Goal: Information Seeking & Learning: Learn about a topic

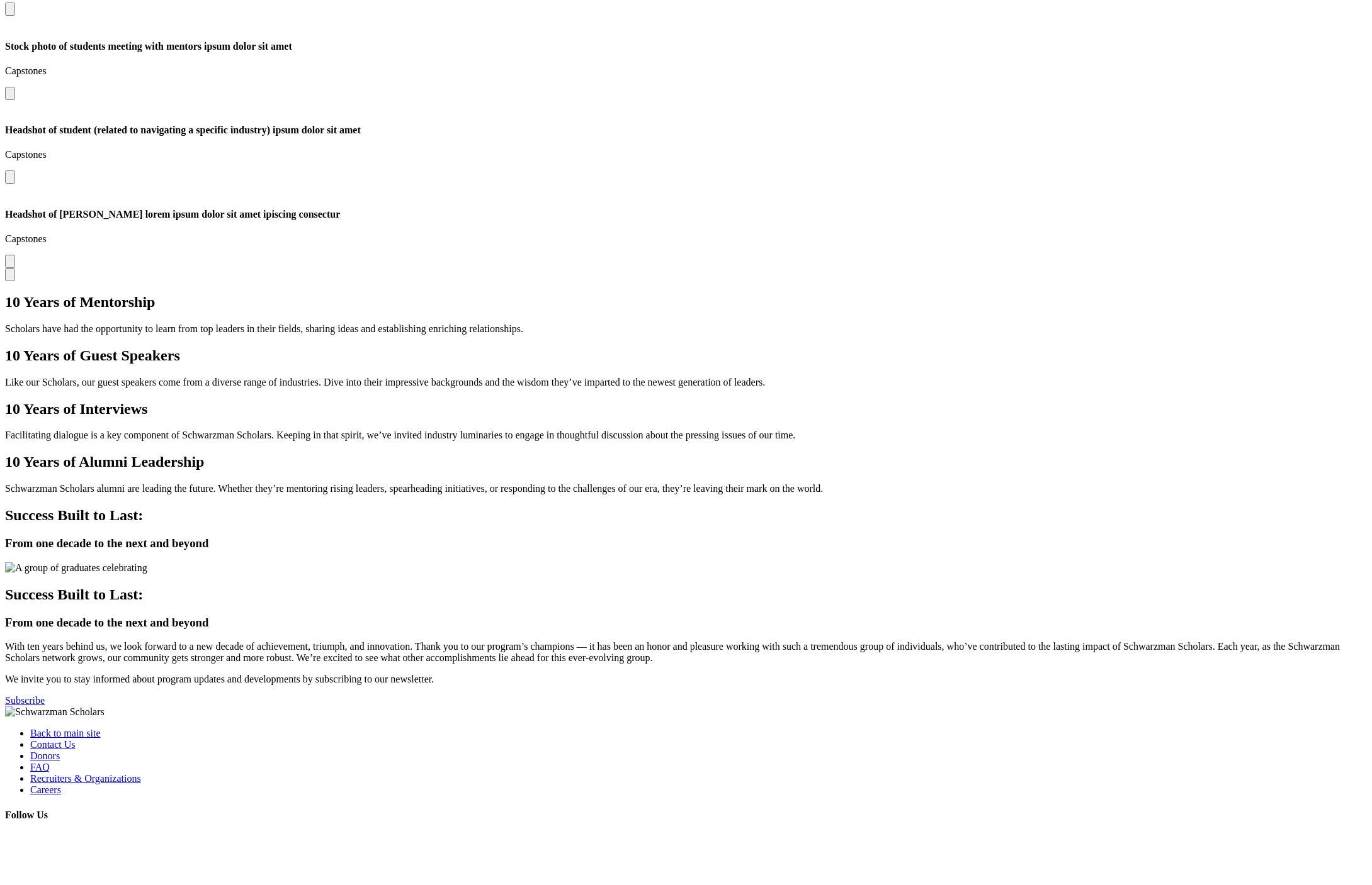
scroll to position [3306, 0]
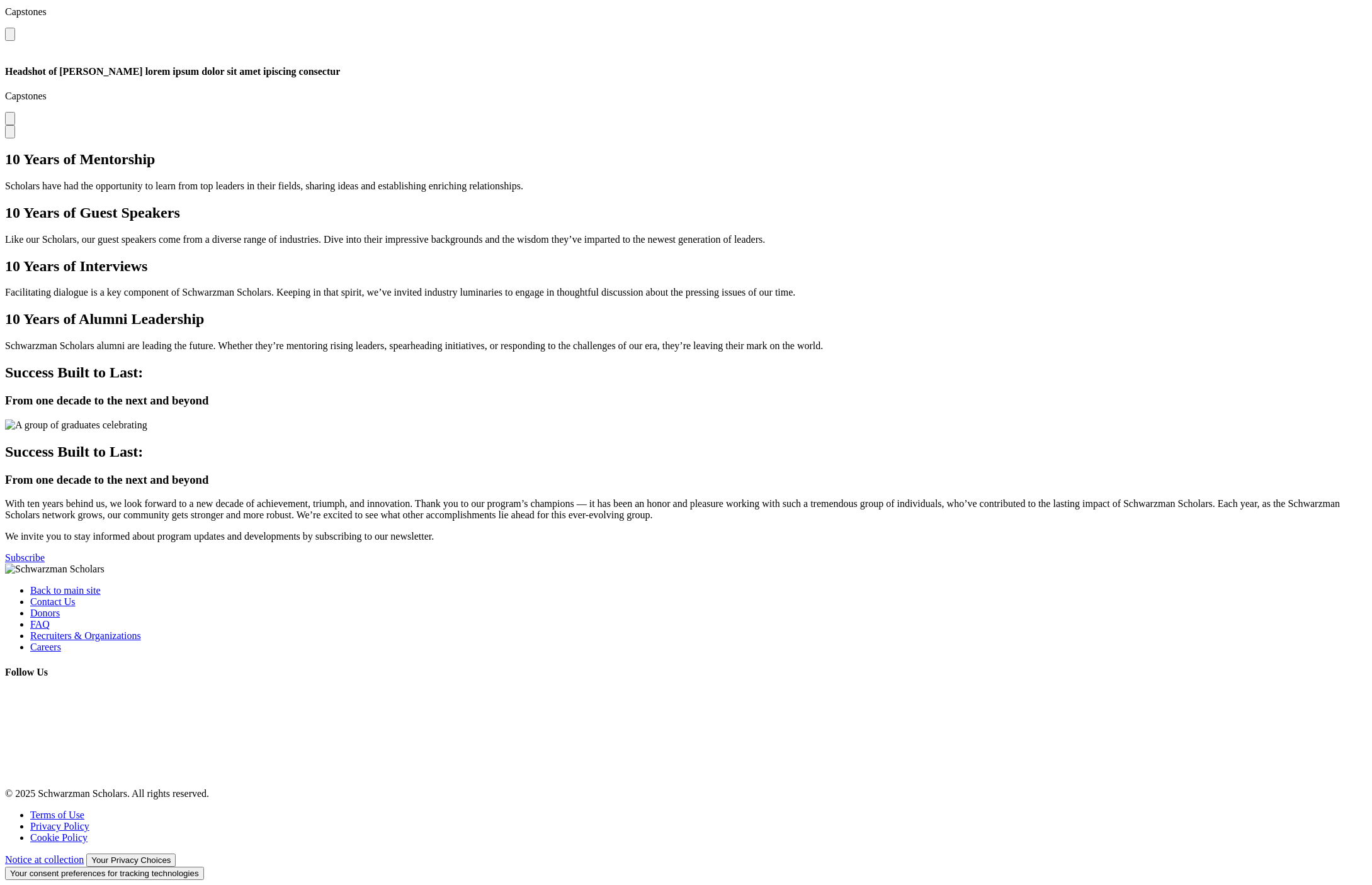
scroll to position [3306, 0]
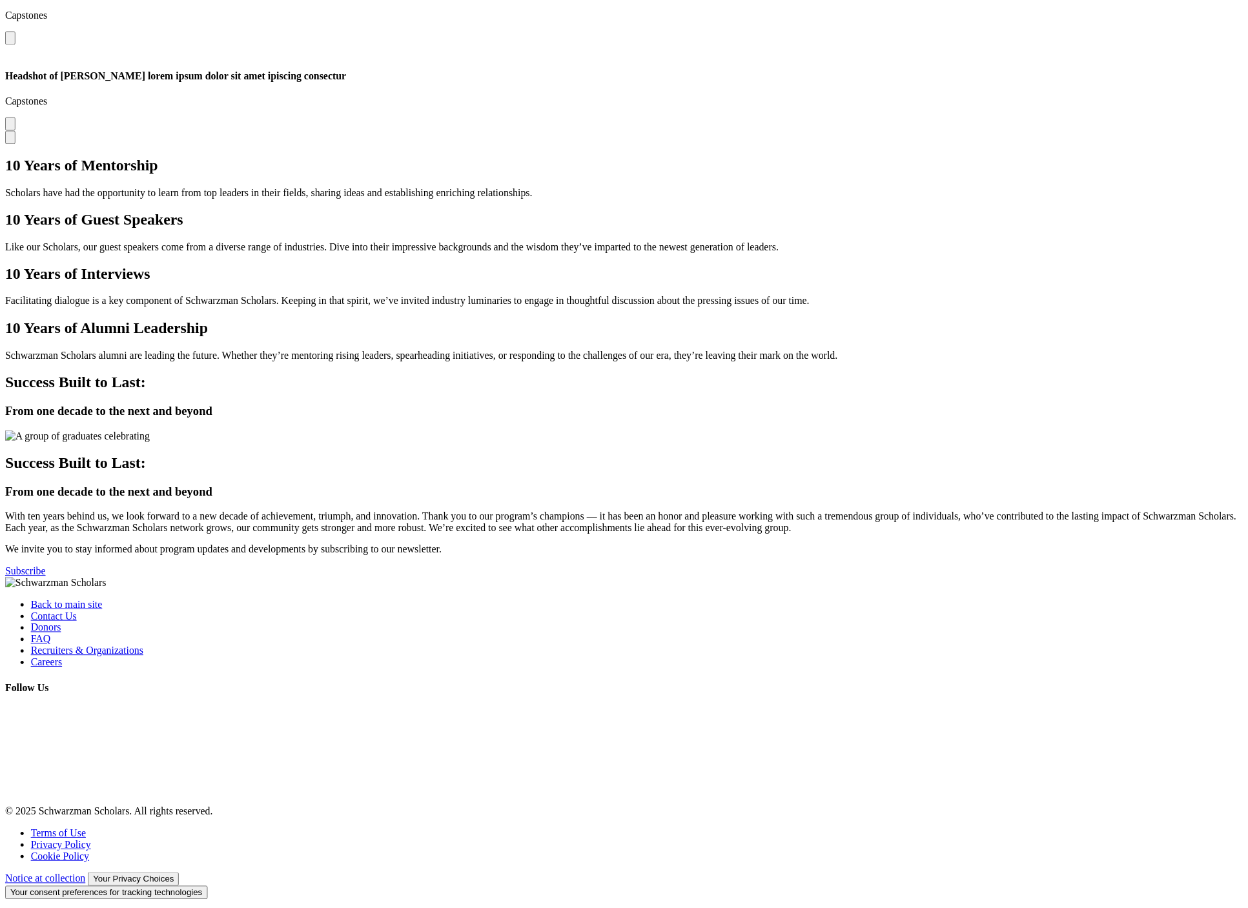
scroll to position [3302, 0]
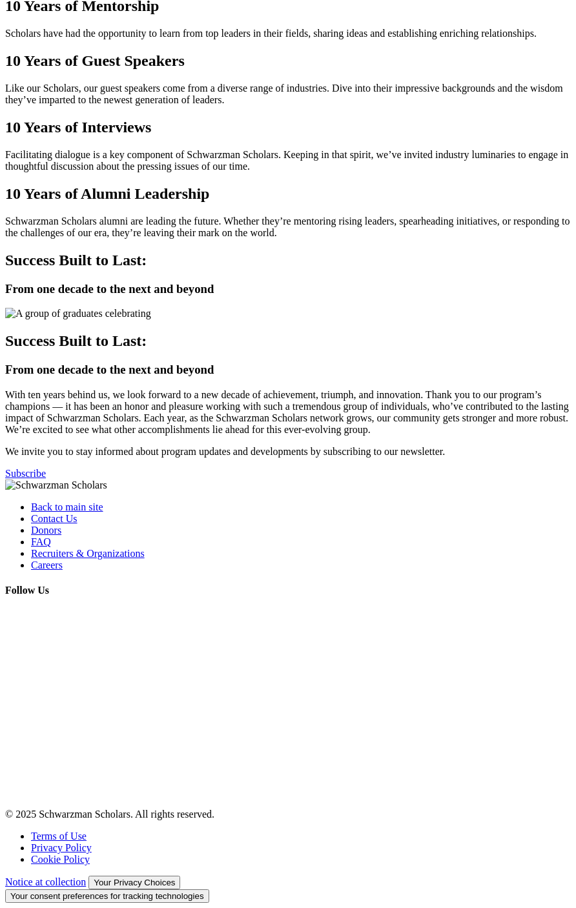
scroll to position [3234, 0]
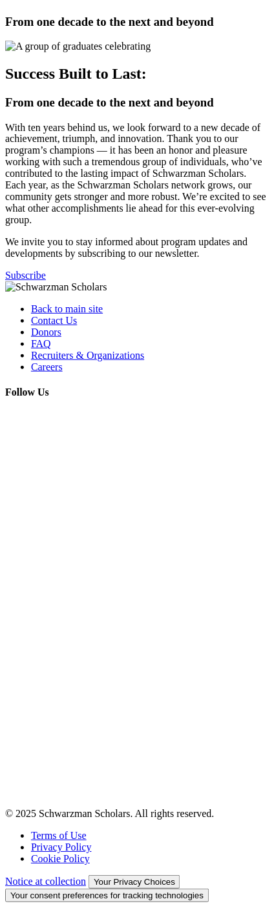
scroll to position [3481, 0]
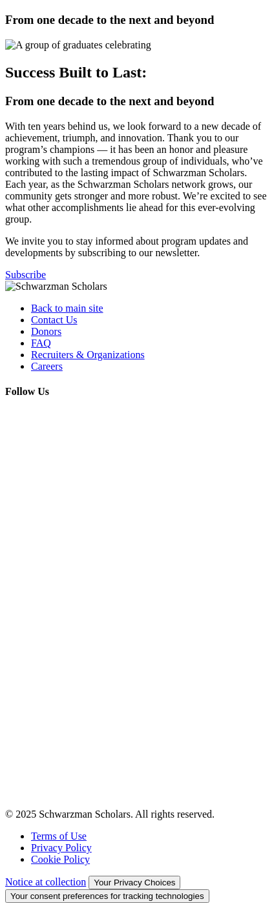
scroll to position [3521, 0]
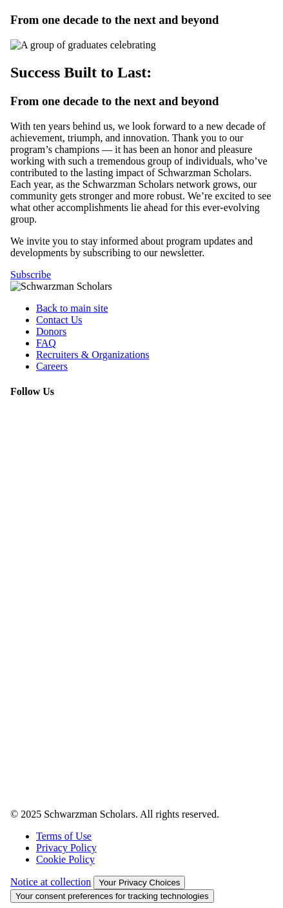
scroll to position [3445, 0]
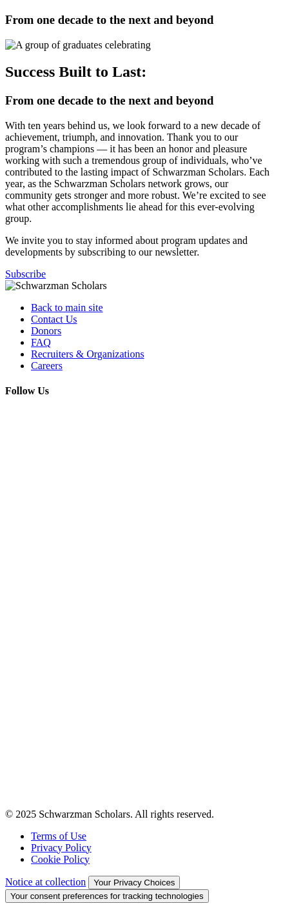
scroll to position [3465, 0]
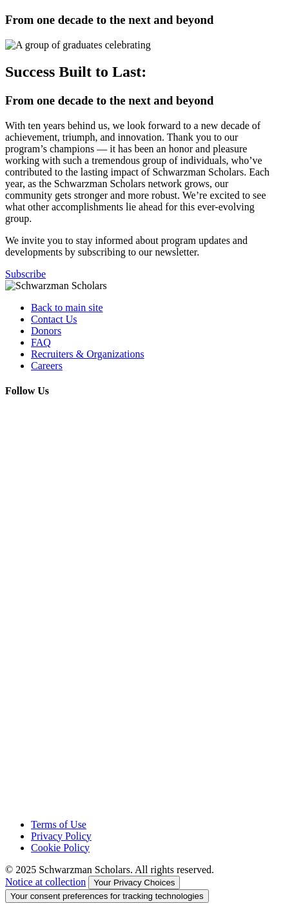
scroll to position [3459, 0]
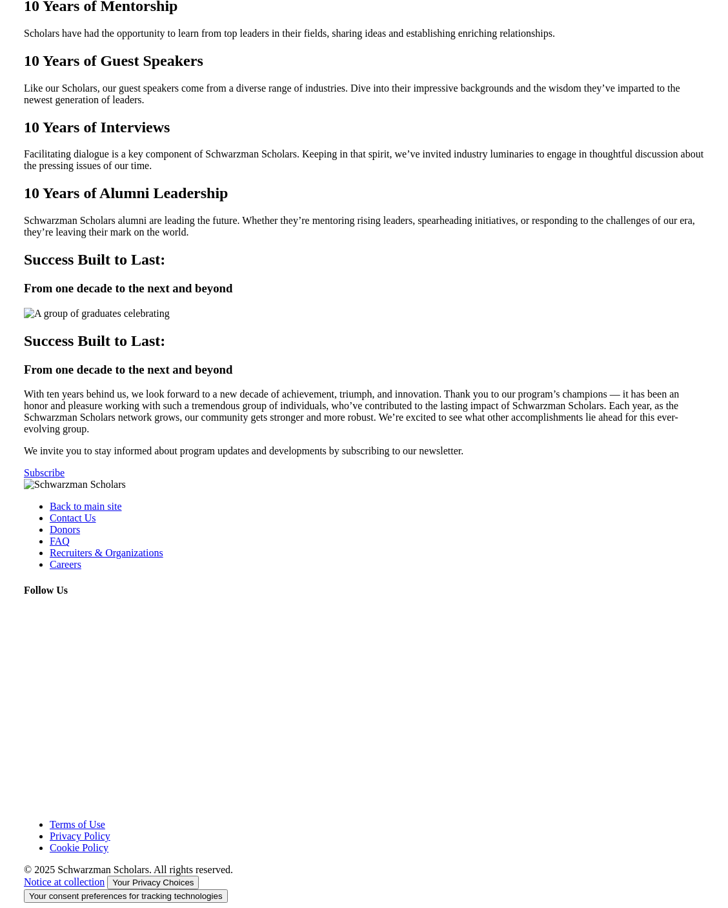
scroll to position [3024, 0]
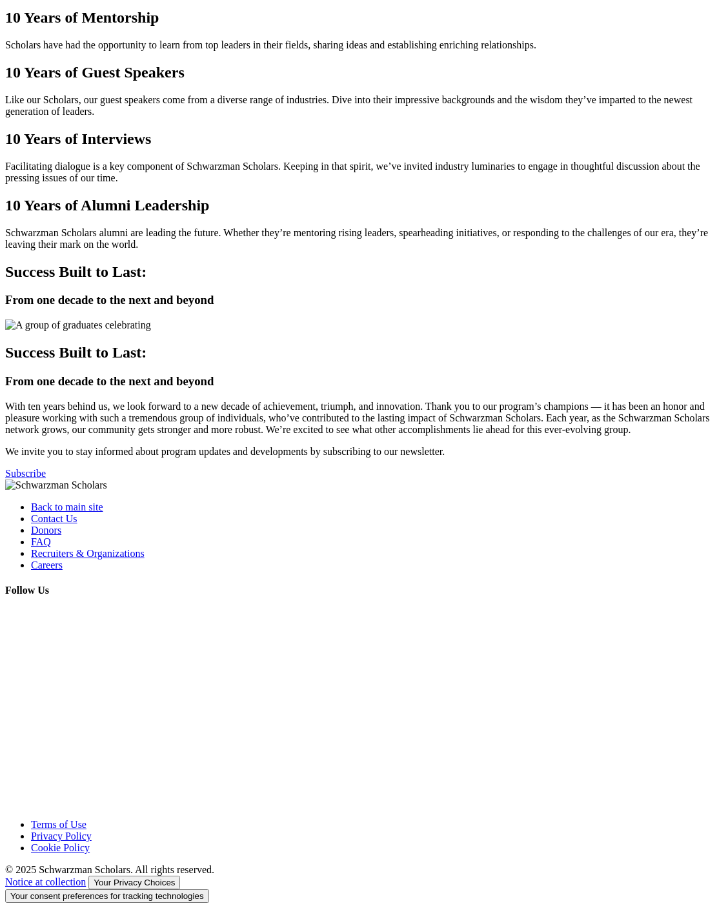
scroll to position [3001, 0]
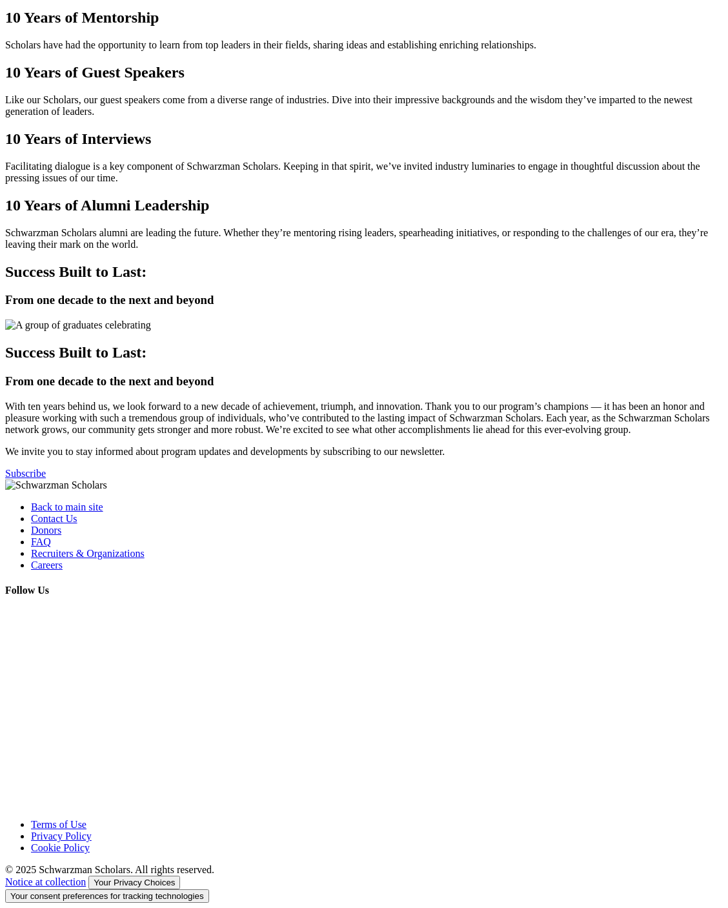
scroll to position [2970, 0]
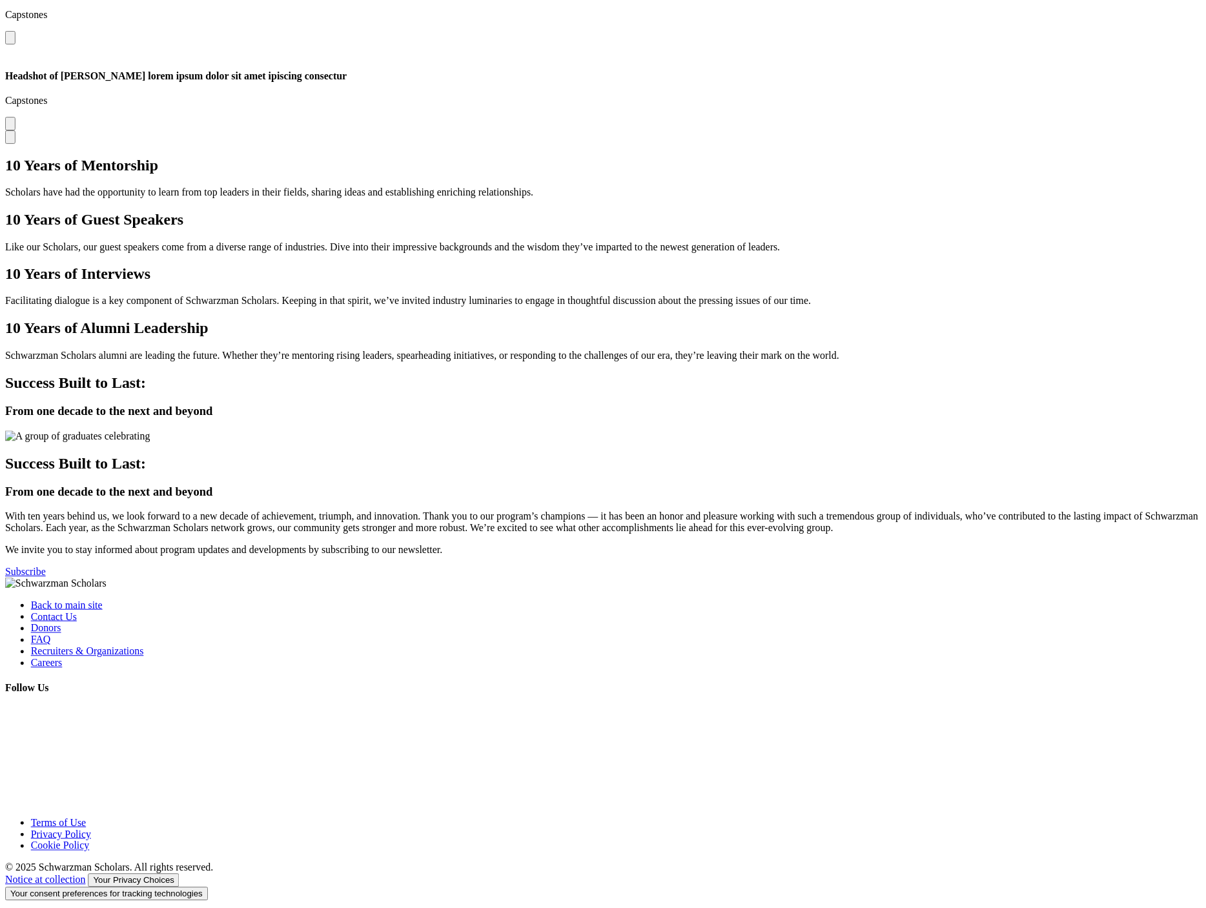
scroll to position [3193, 0]
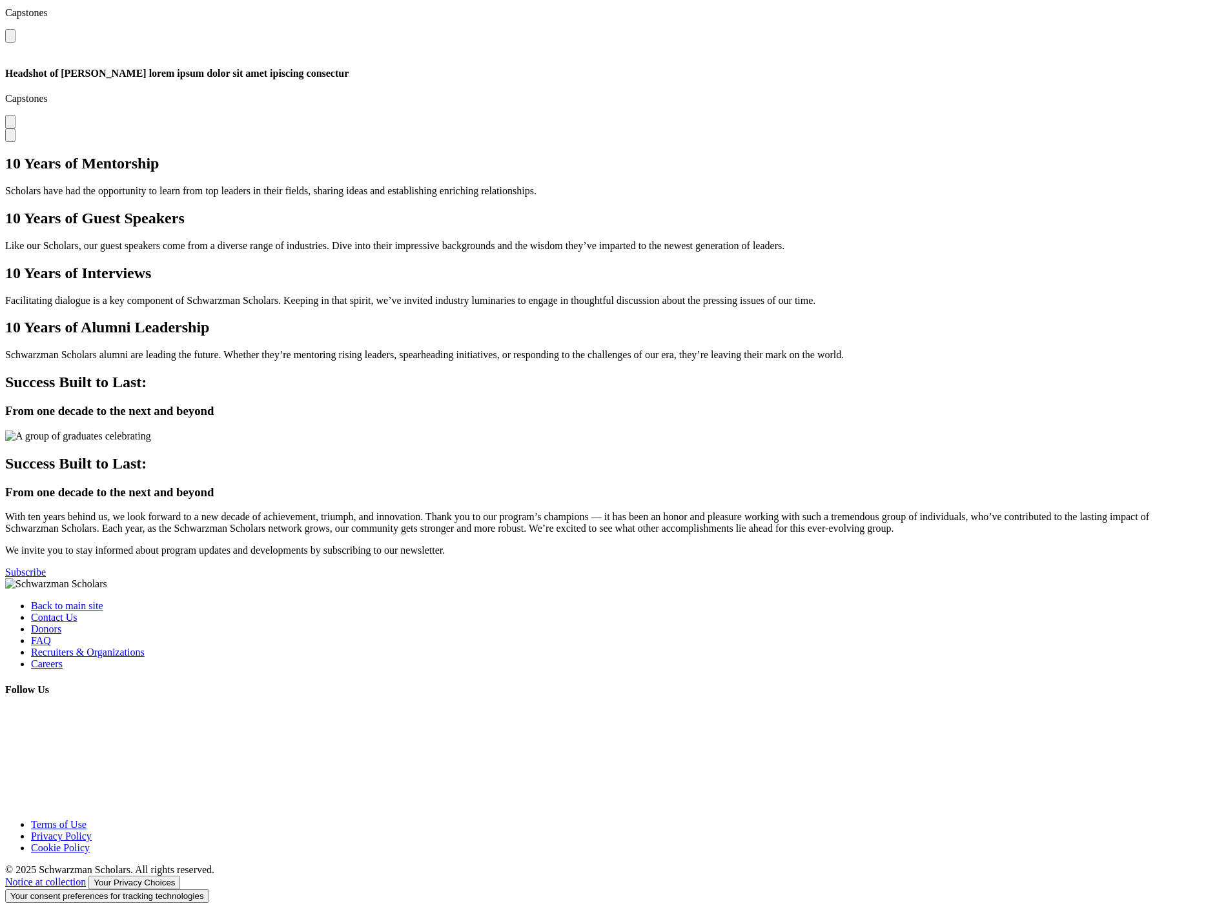
scroll to position [3193, 0]
click at [330, 671] on div "Back to main site Contact Us Donors FAQ Recruiters & Organizations Careers Foll…" at bounding box center [603, 728] width 1196 height 298
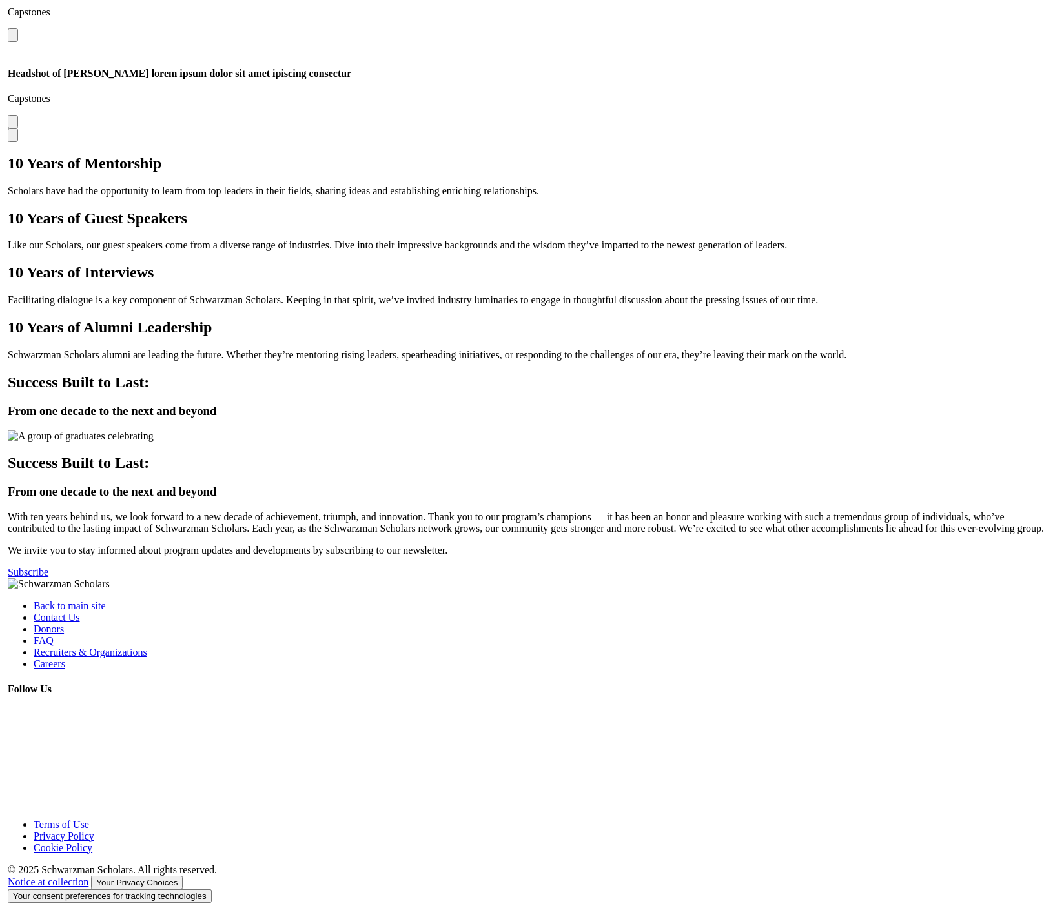
scroll to position [3166, 0]
click at [999, 809] on div "Back to main site Contact Us Donors FAQ Recruiters & Organizations Careers Foll…" at bounding box center [526, 694] width 1043 height 231
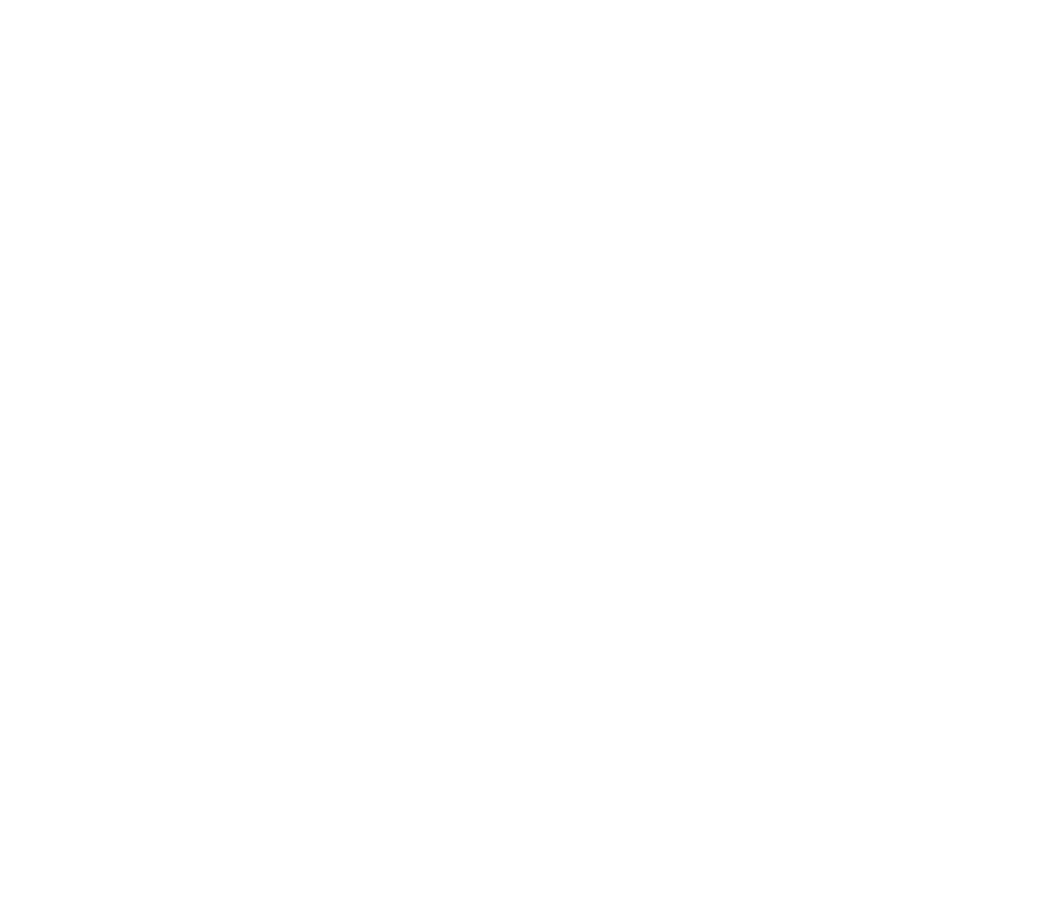
scroll to position [3165, 0]
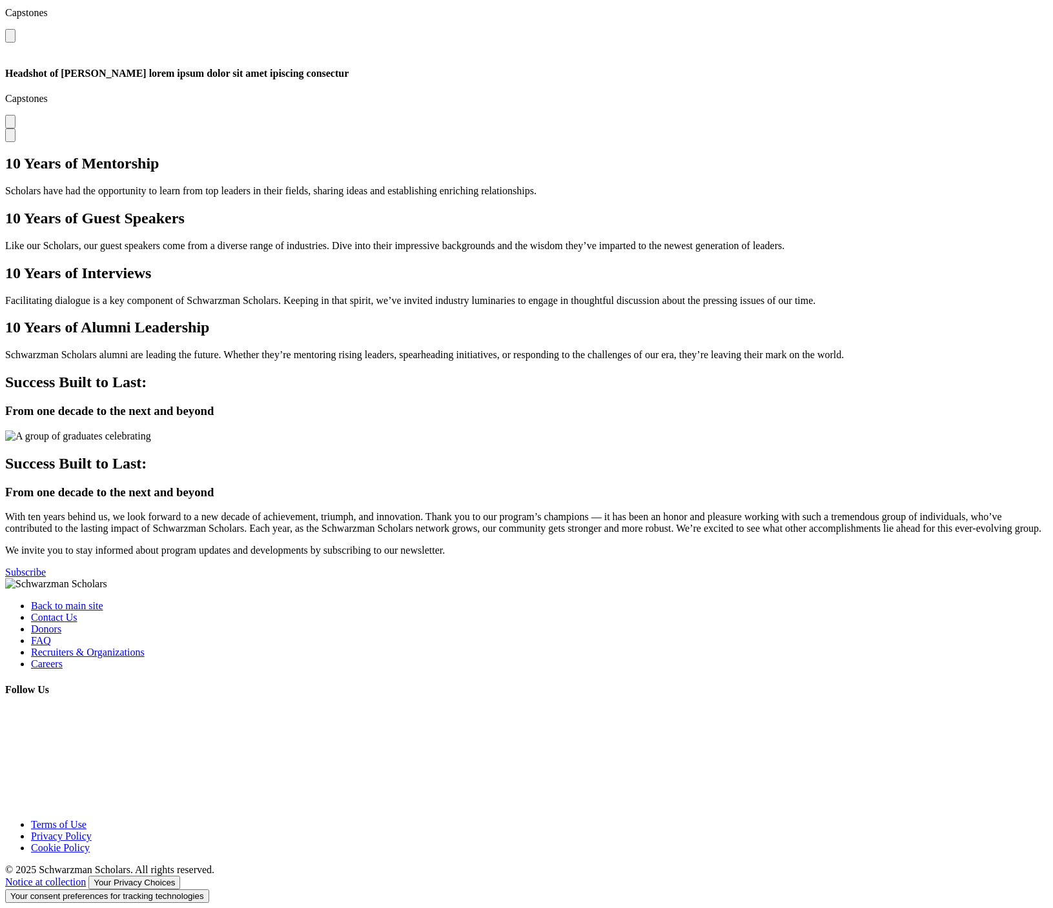
click at [483, 590] on div at bounding box center [526, 585] width 1043 height 12
click at [481, 745] on div "Back to main site Contact Us Donors FAQ Recruiters & Organizations Careers Foll…" at bounding box center [526, 694] width 1043 height 231
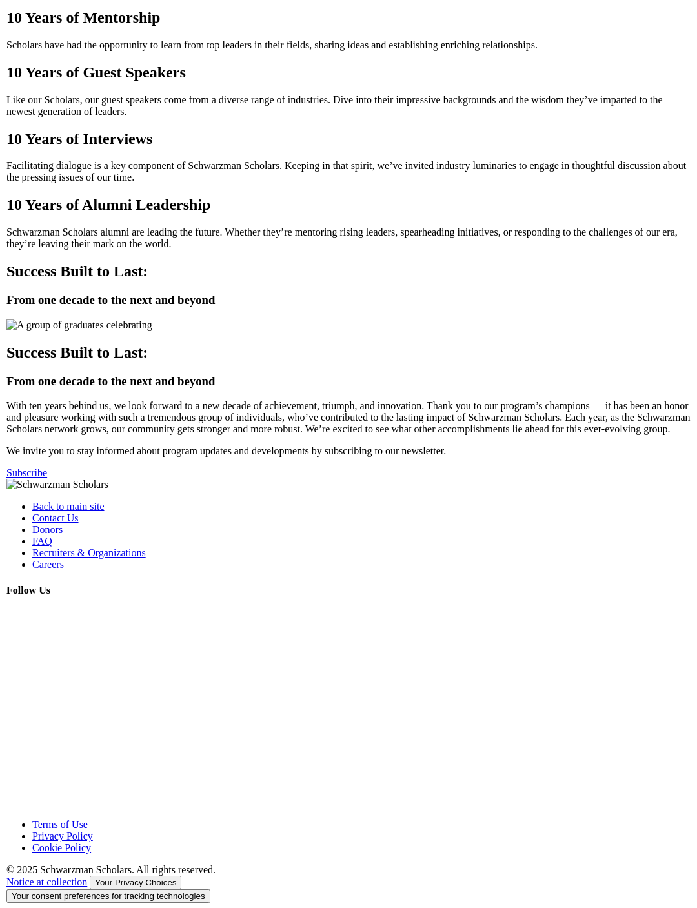
scroll to position [2965, 0]
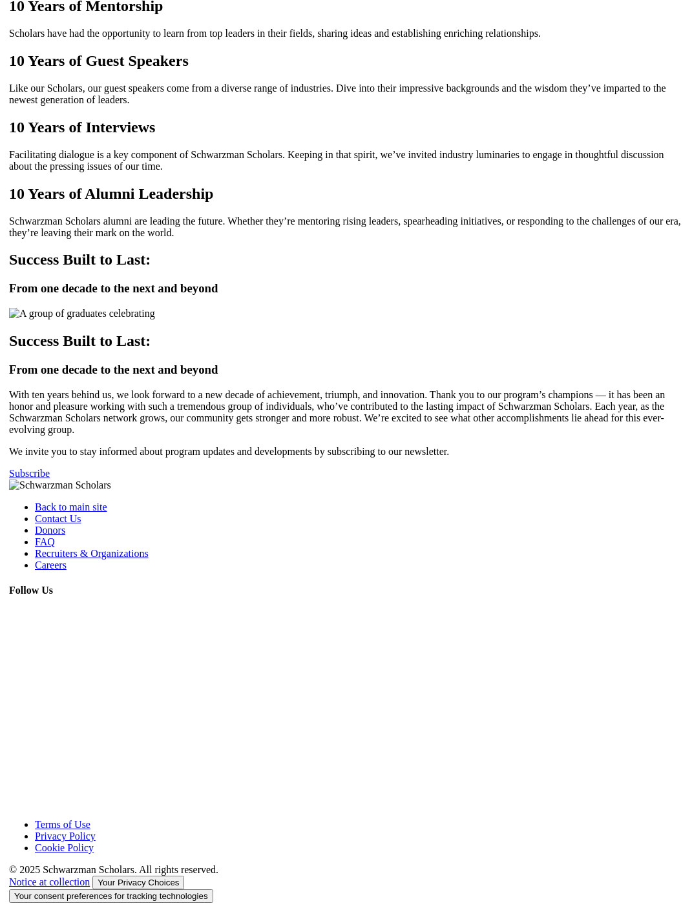
scroll to position [2994, 0]
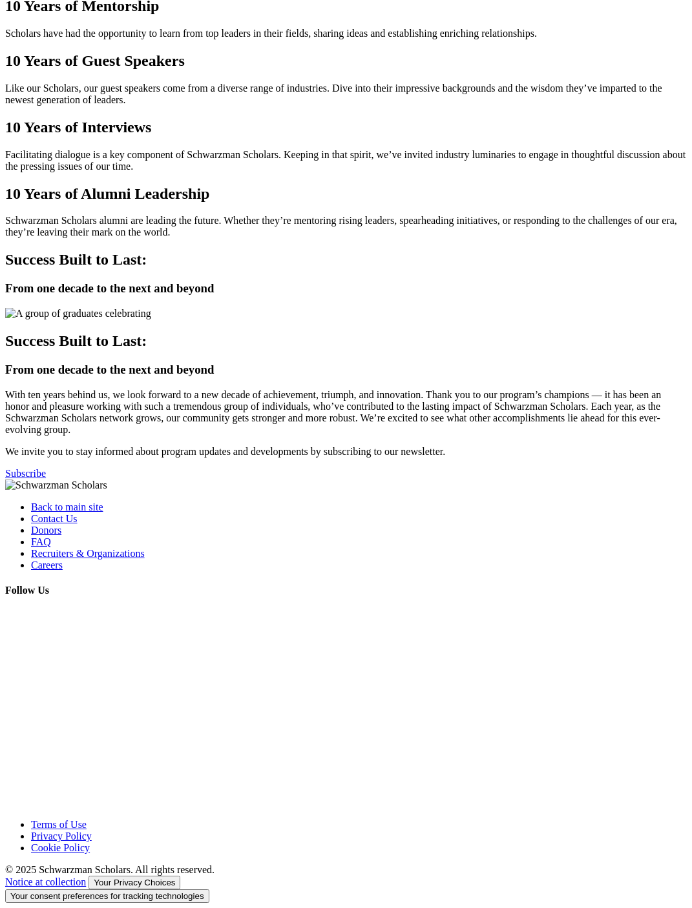
scroll to position [2994, 0]
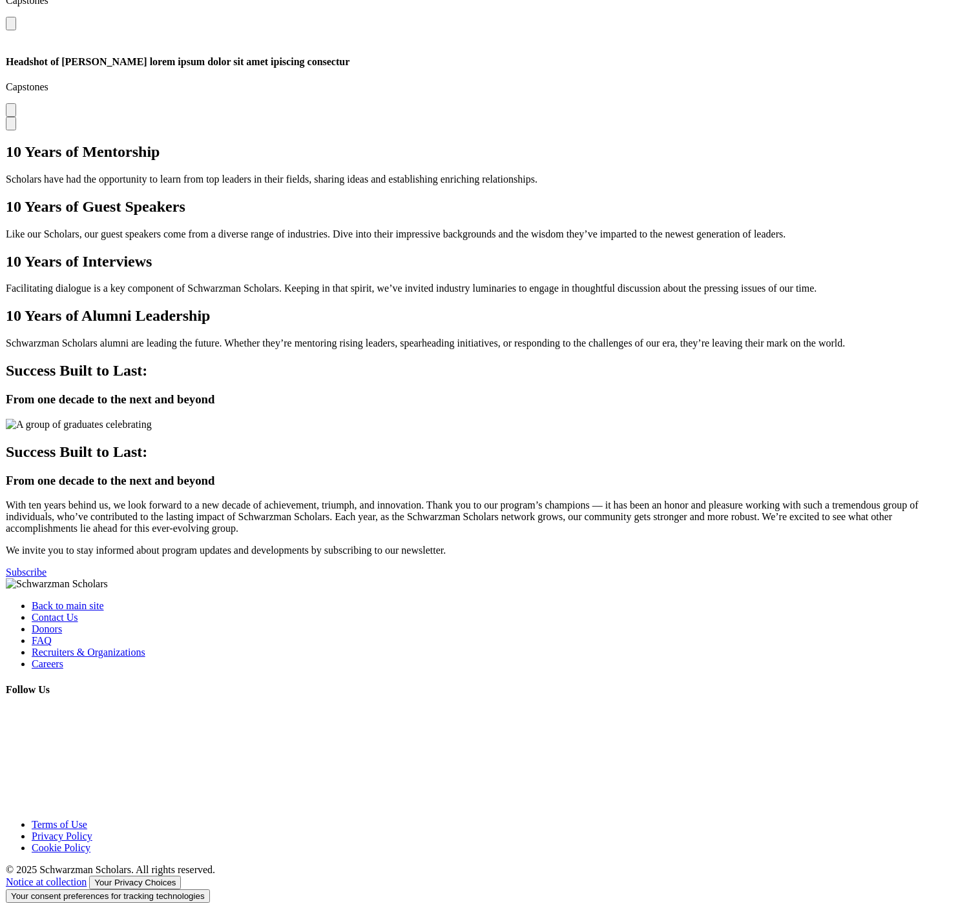
scroll to position [3122, 0]
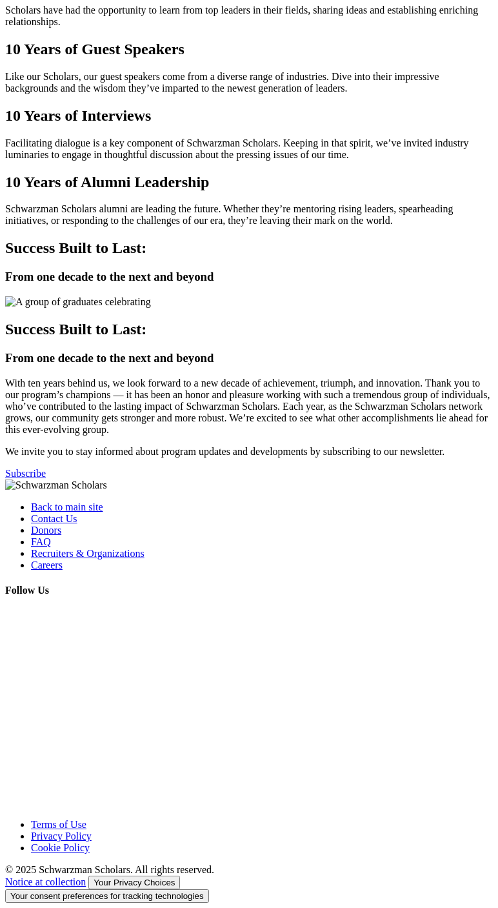
scroll to position [3221, 0]
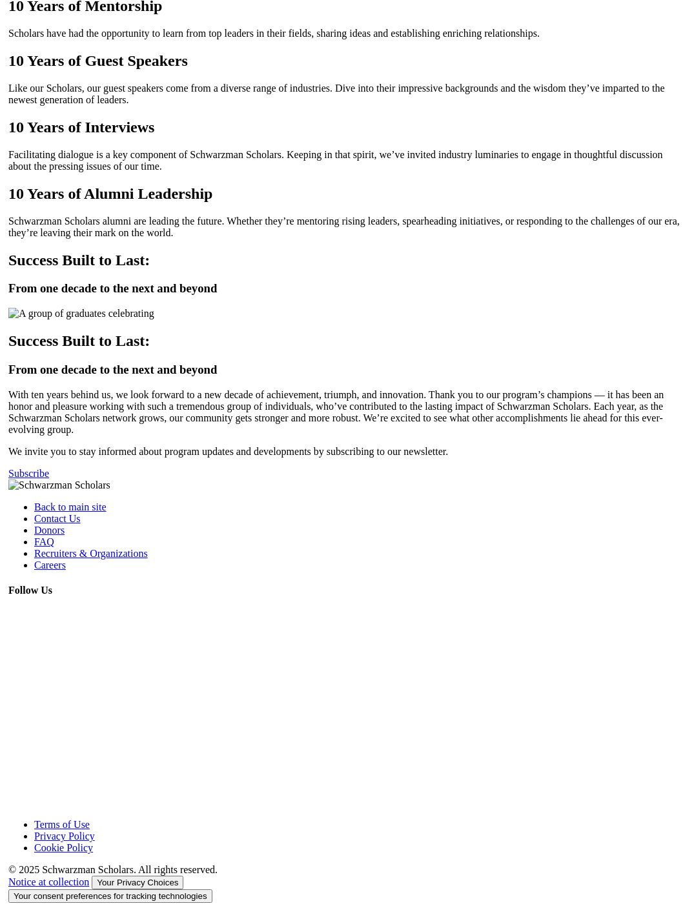
scroll to position [3000, 0]
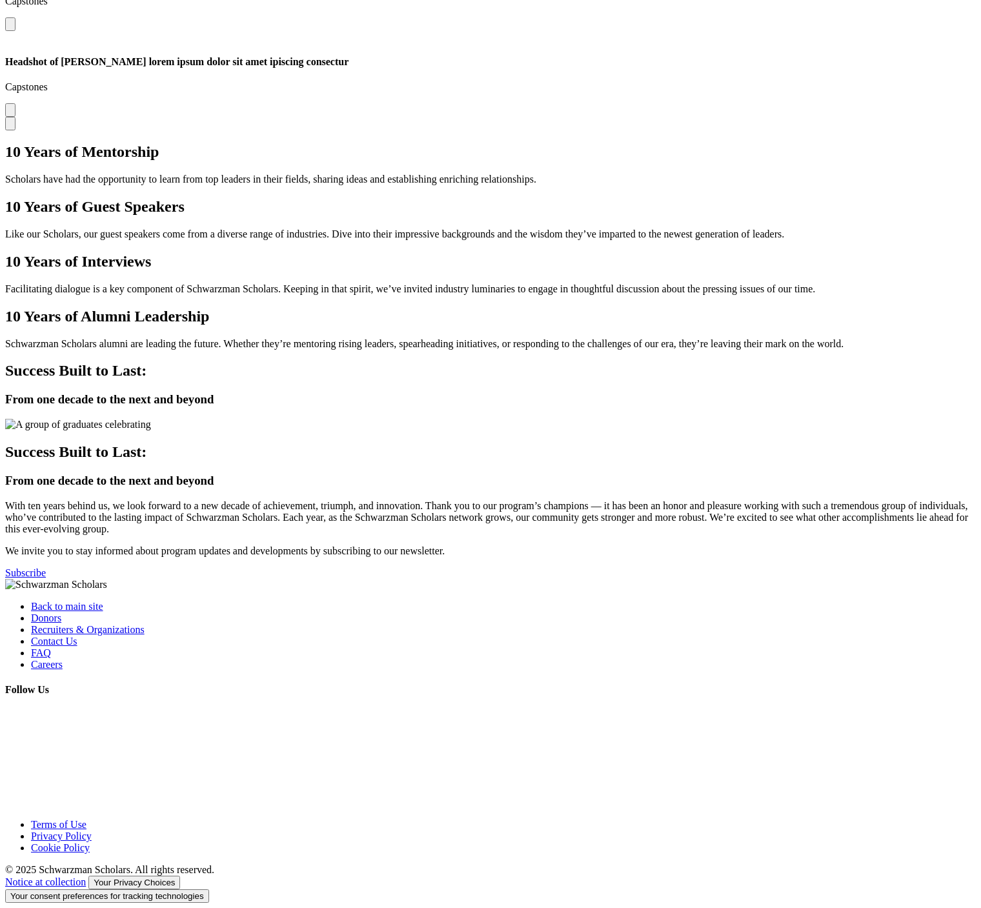
scroll to position [3135, 0]
click at [693, 579] on section "Success Built to Last: From one decade to the next and beyond Success Built to …" at bounding box center [490, 470] width 971 height 216
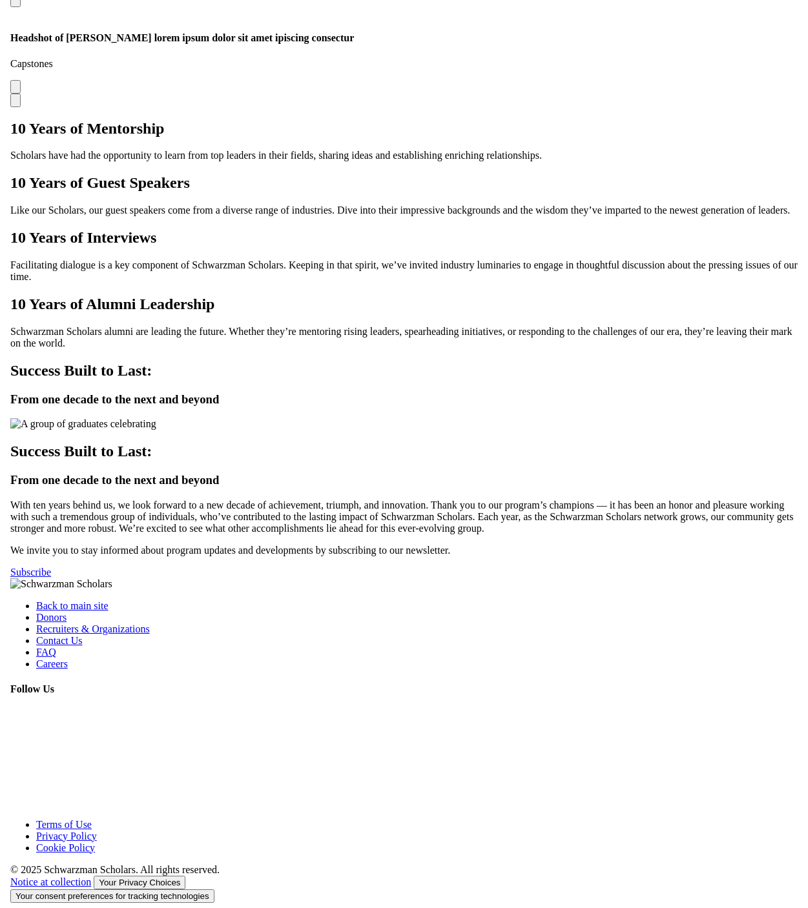
scroll to position [3025, 0]
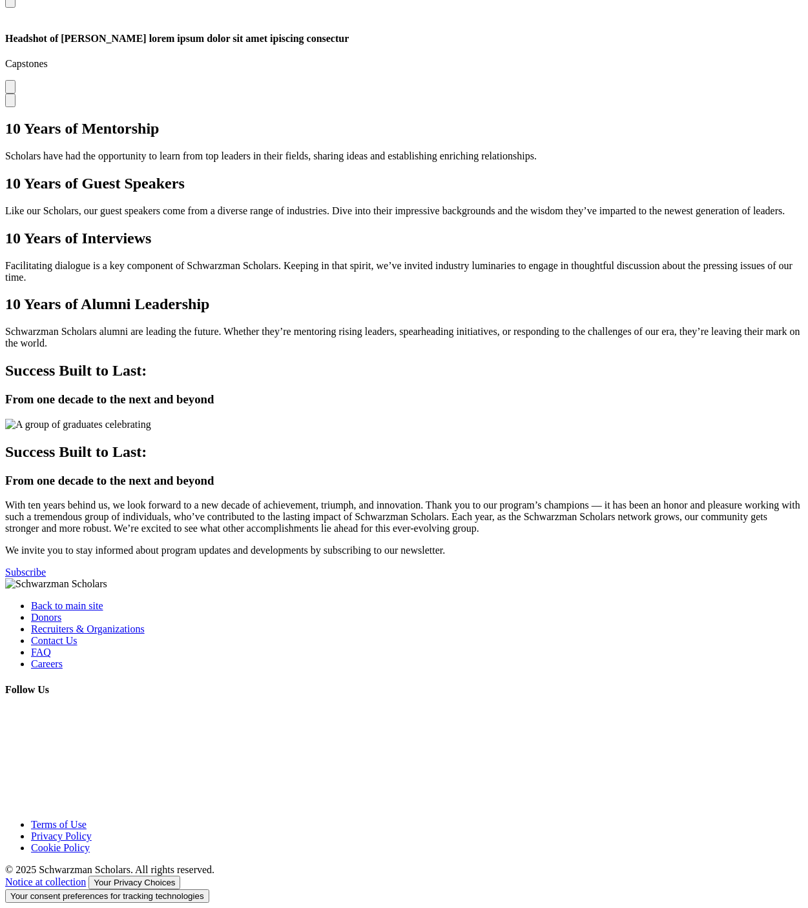
scroll to position [3025, 0]
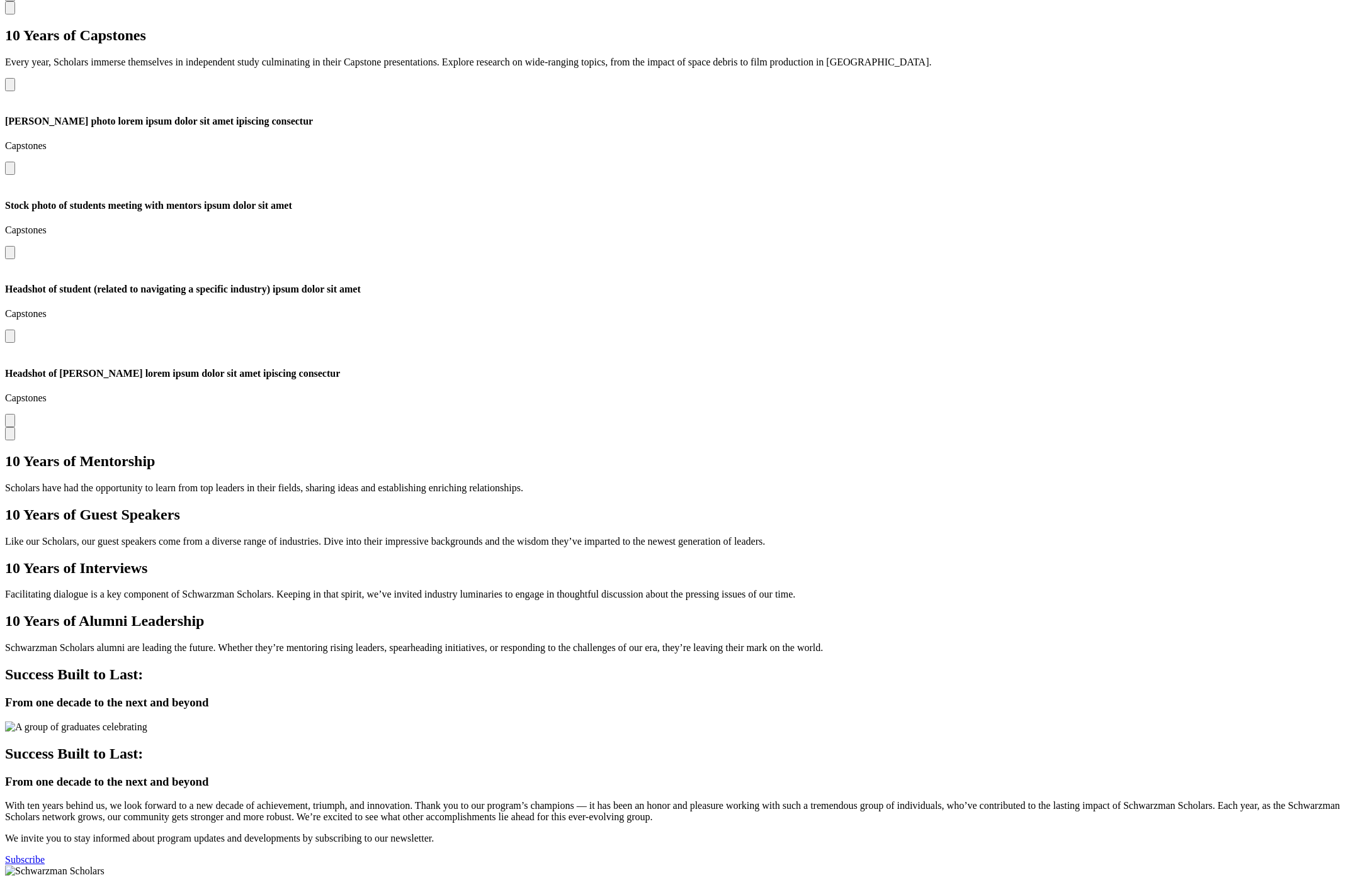
scroll to position [3290, 0]
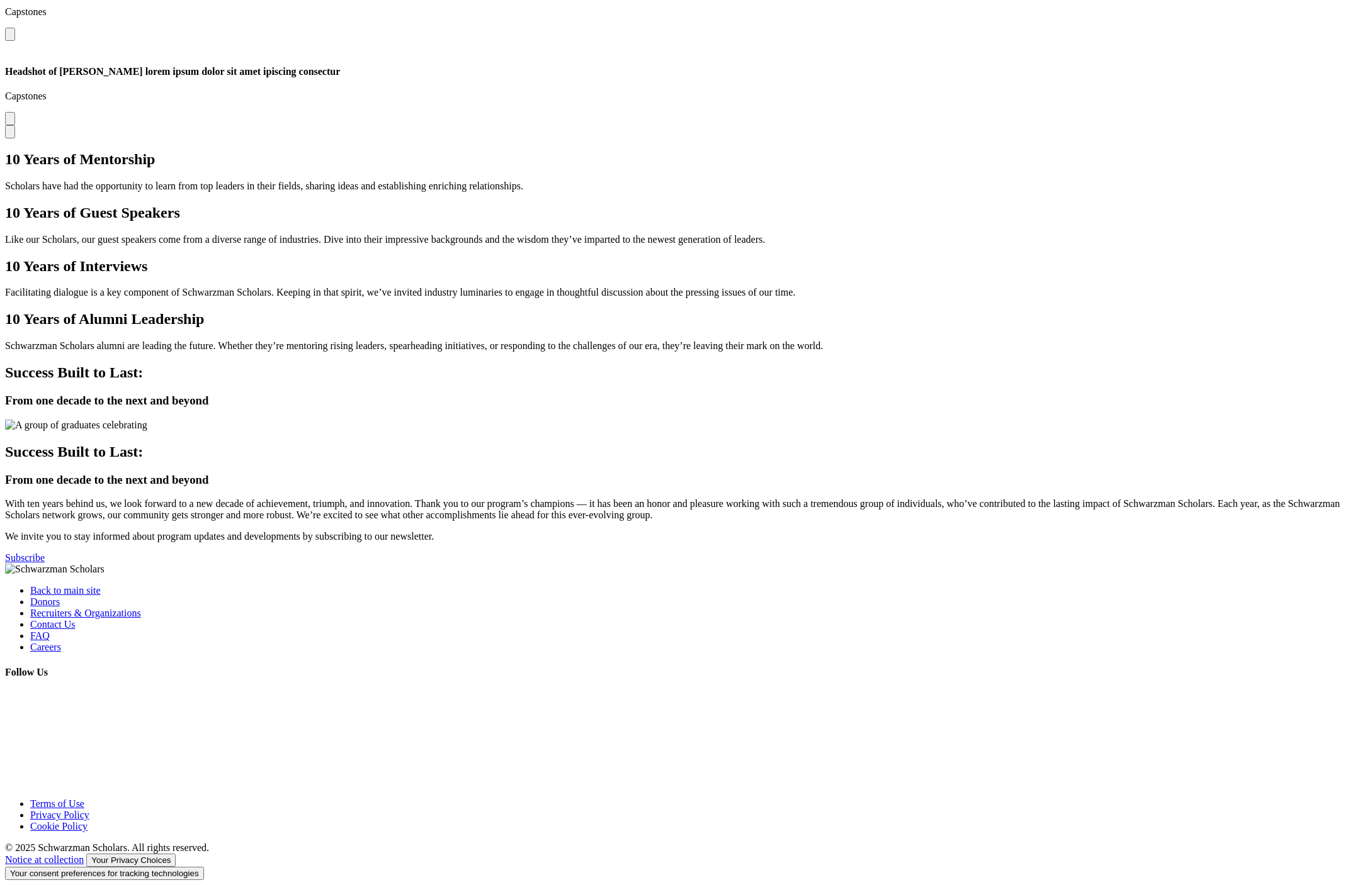
click at [787, 564] on div "Success Built to Last: From one decade to the next and beyond With ten years be…" at bounding box center [686, 504] width 1362 height 121
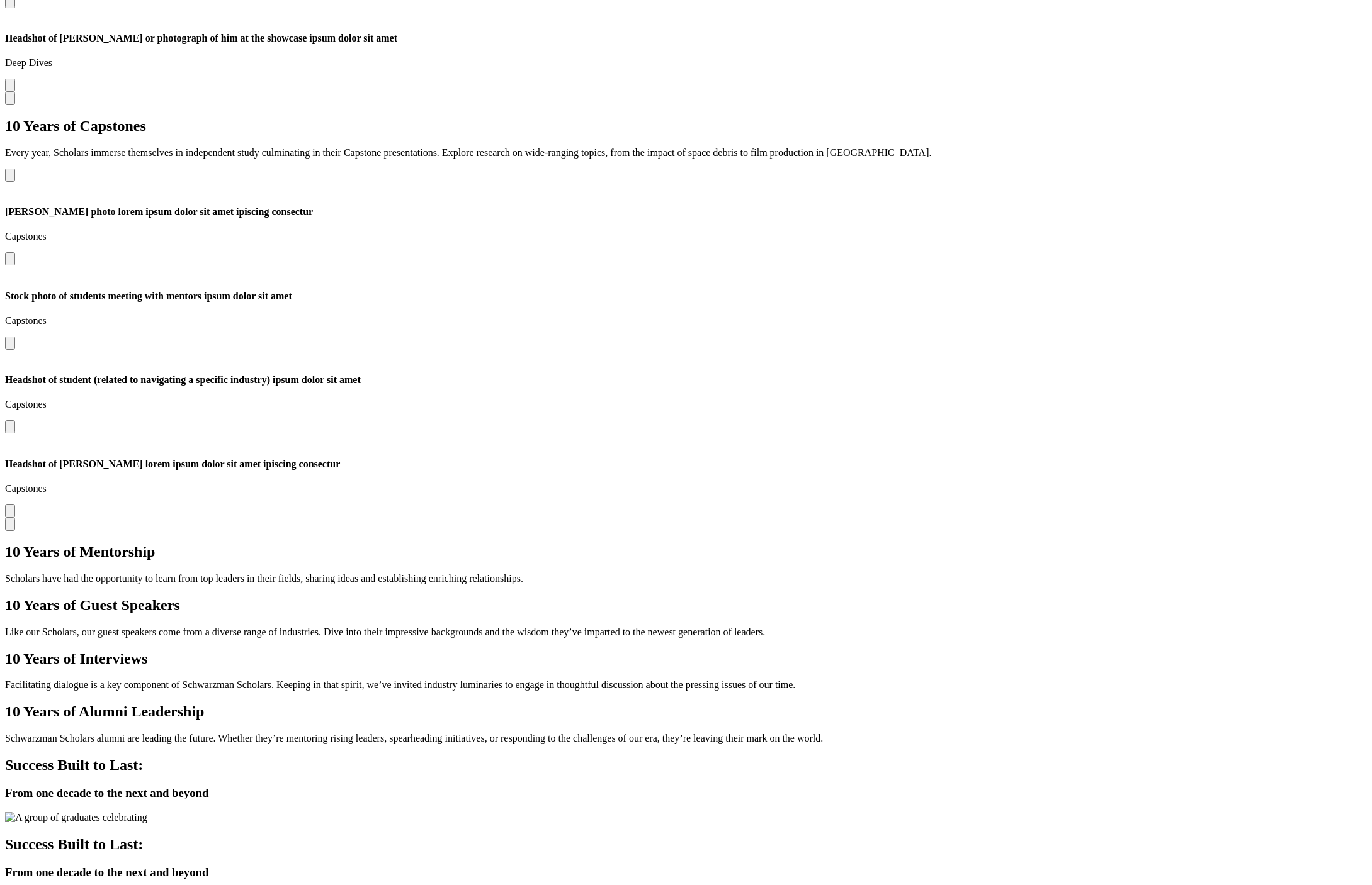
scroll to position [2803, 0]
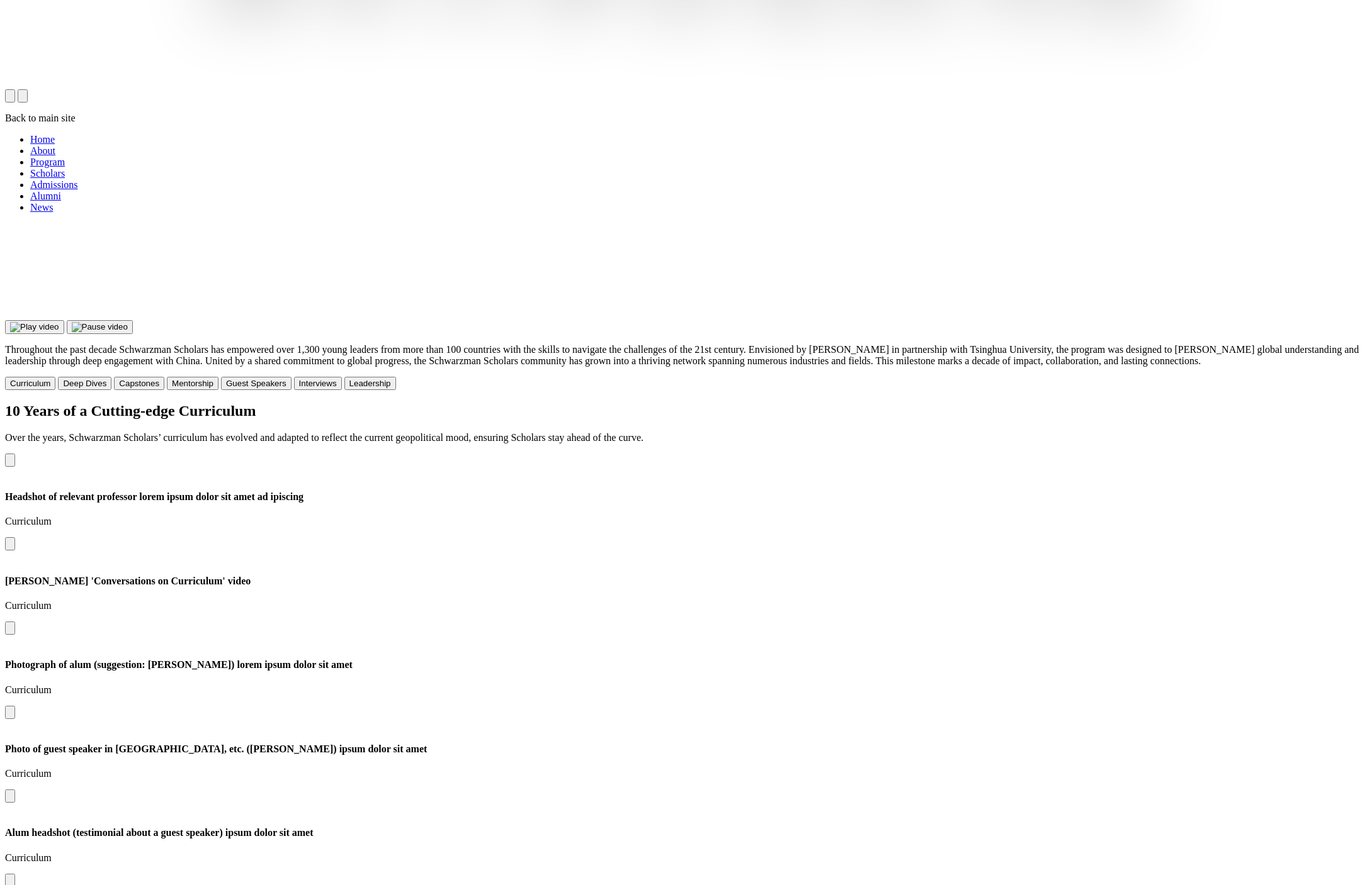
scroll to position [0, 0]
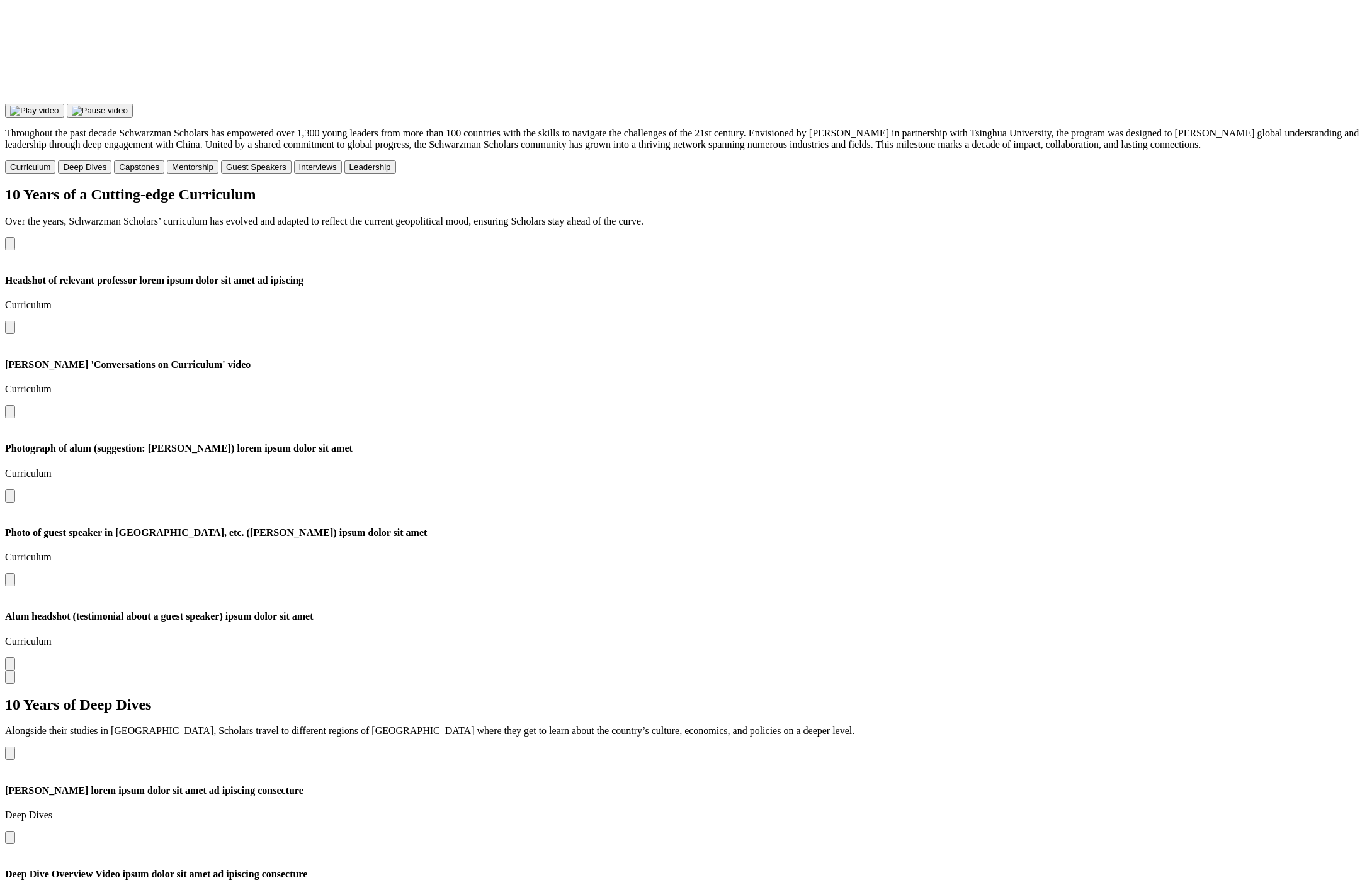
scroll to position [1714, 0]
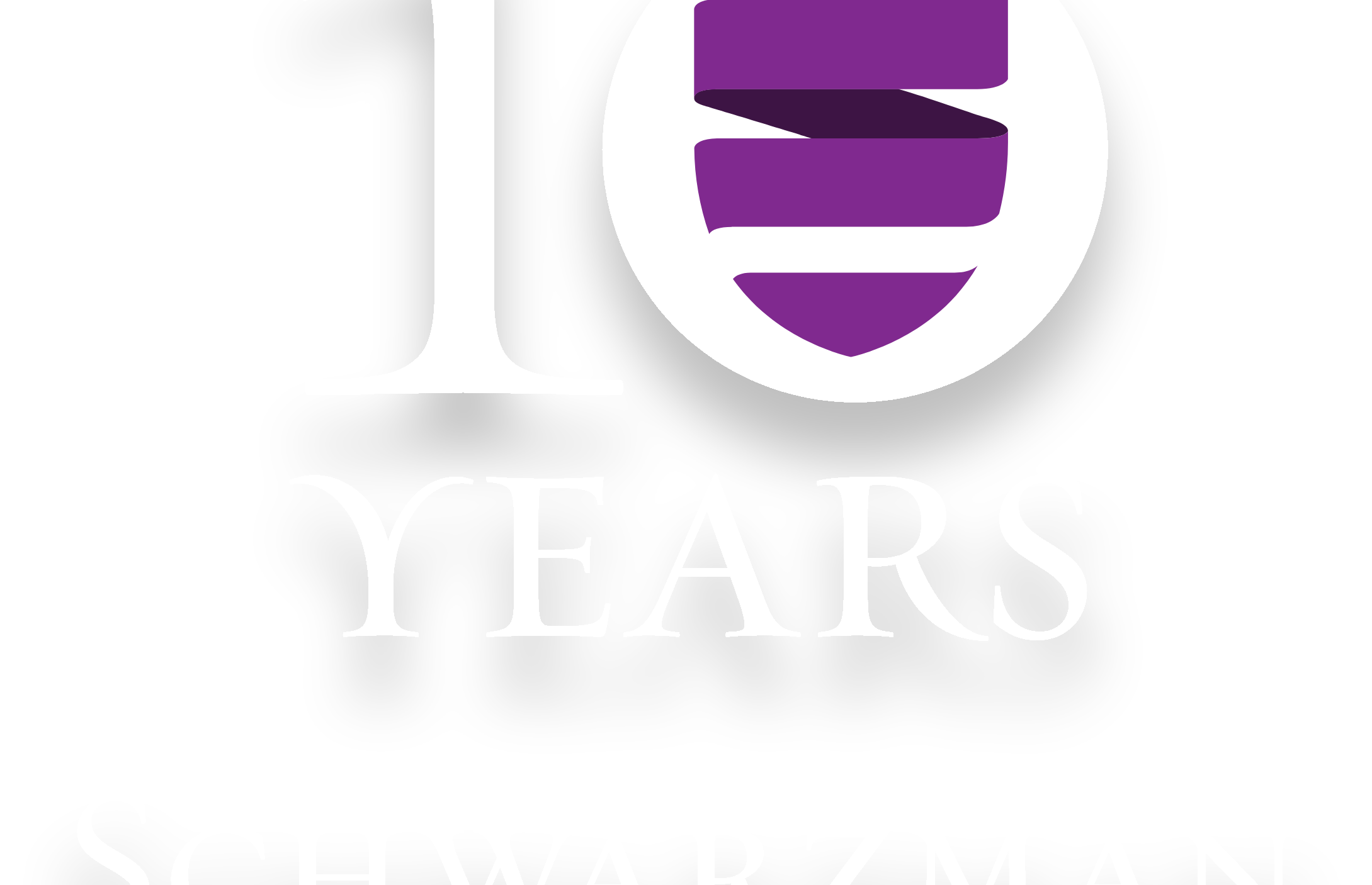
scroll to position [0, 0]
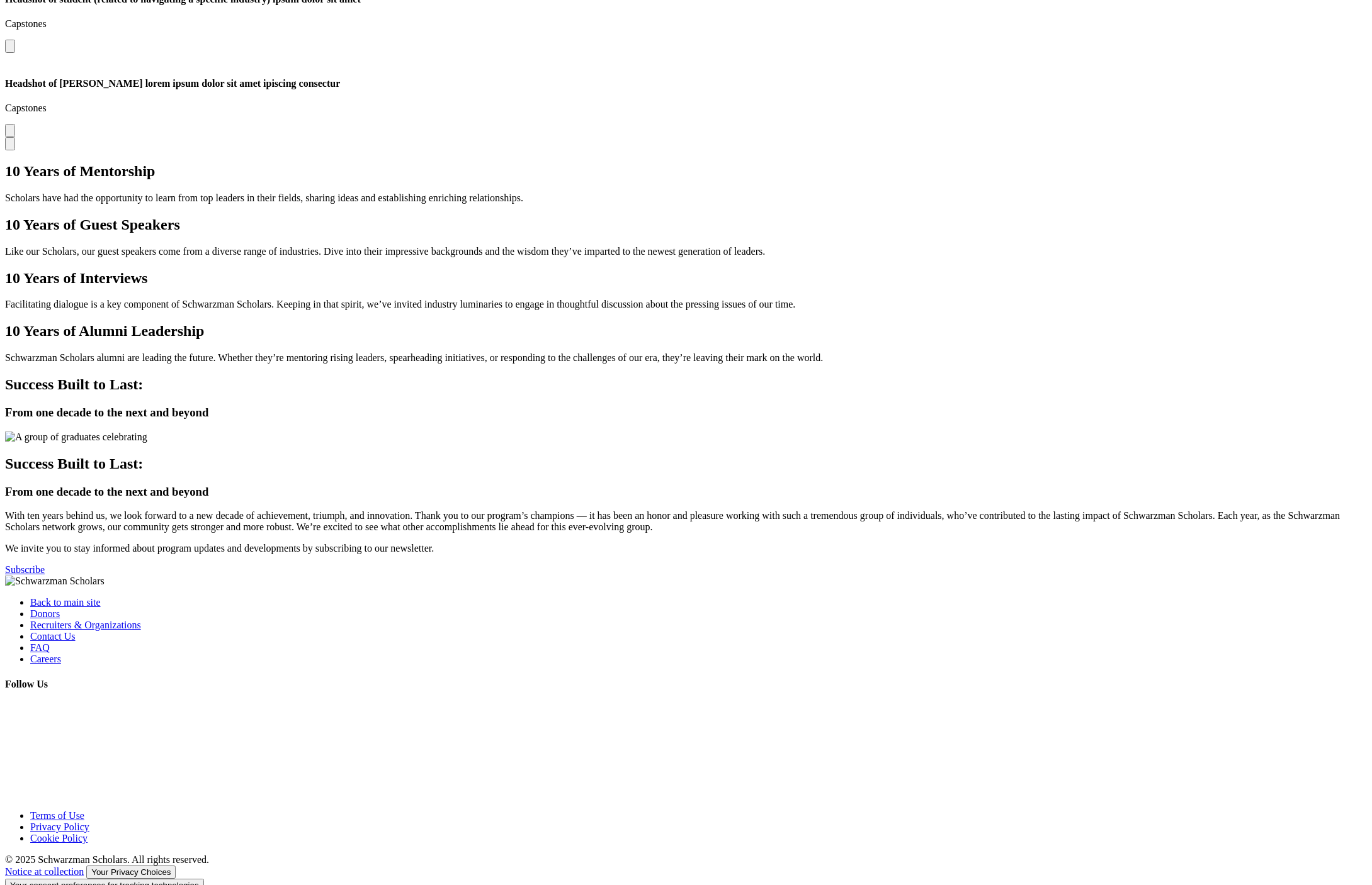
scroll to position [3290, 0]
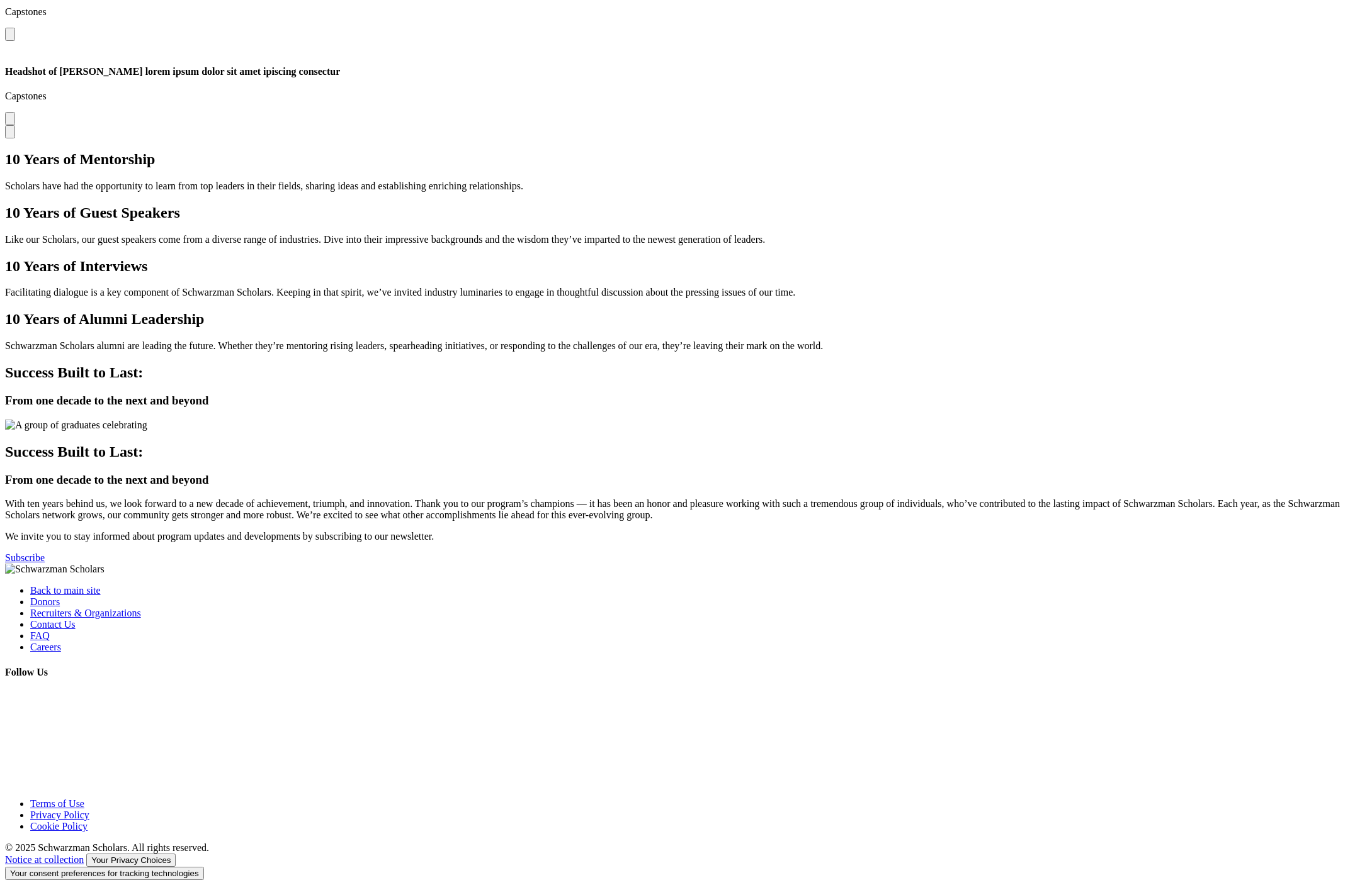
scroll to position [3290, 0]
click at [897, 311] on div "10 Years of Alumni Leadership Schwarzman Scholars alumni are leading the future…" at bounding box center [686, 331] width 1362 height 41
